Goal: Information Seeking & Learning: Learn about a topic

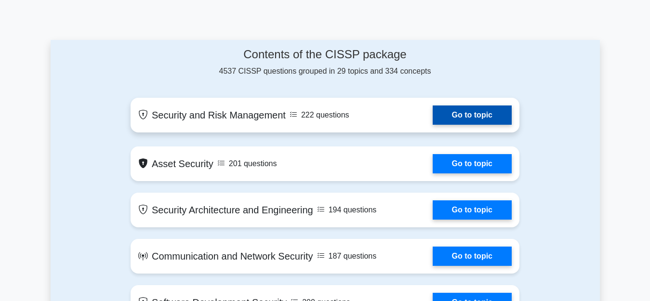
scroll to position [482, 0]
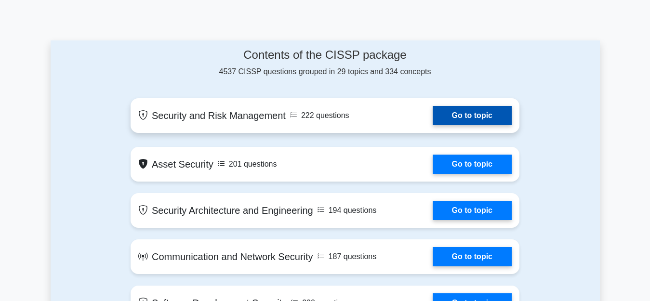
click at [478, 119] on link "Go to topic" at bounding box center [472, 115] width 79 height 19
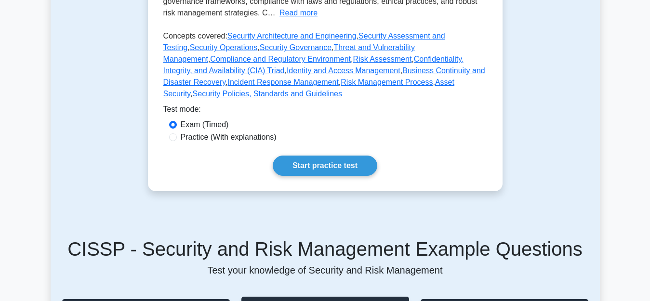
scroll to position [289, 0]
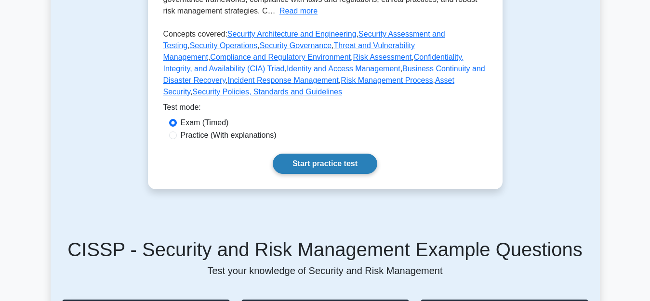
click at [358, 154] on link "Start practice test" at bounding box center [325, 164] width 105 height 20
